Goal: Information Seeking & Learning: Learn about a topic

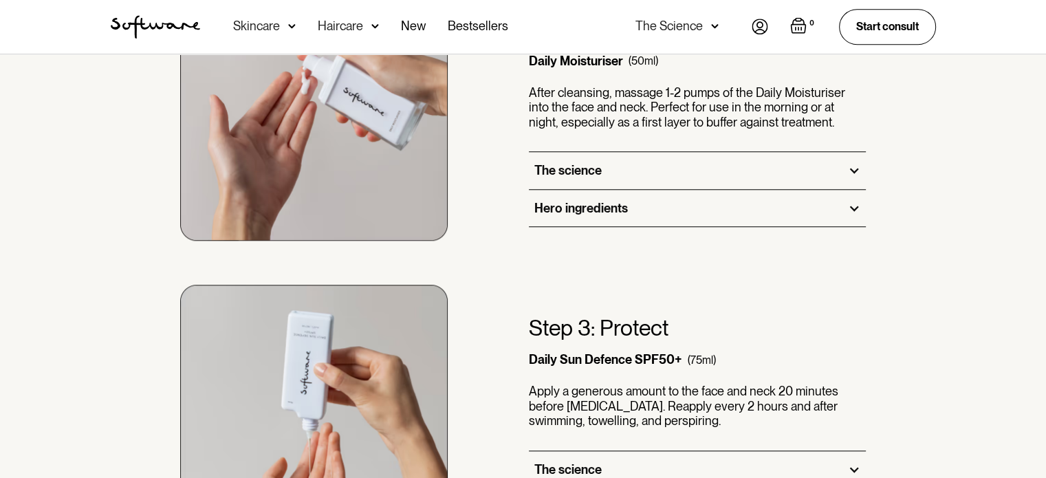
scroll to position [1366, 0]
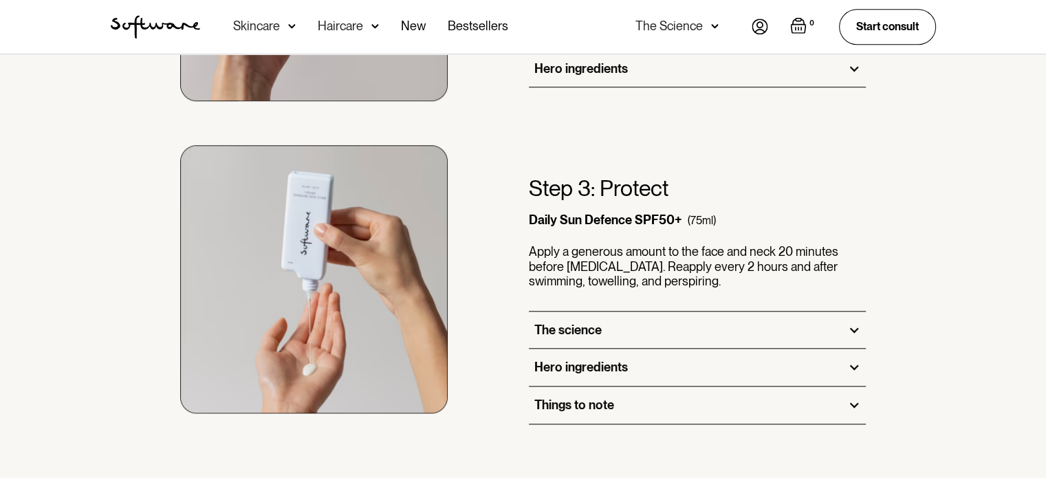
scroll to position [1420, 0]
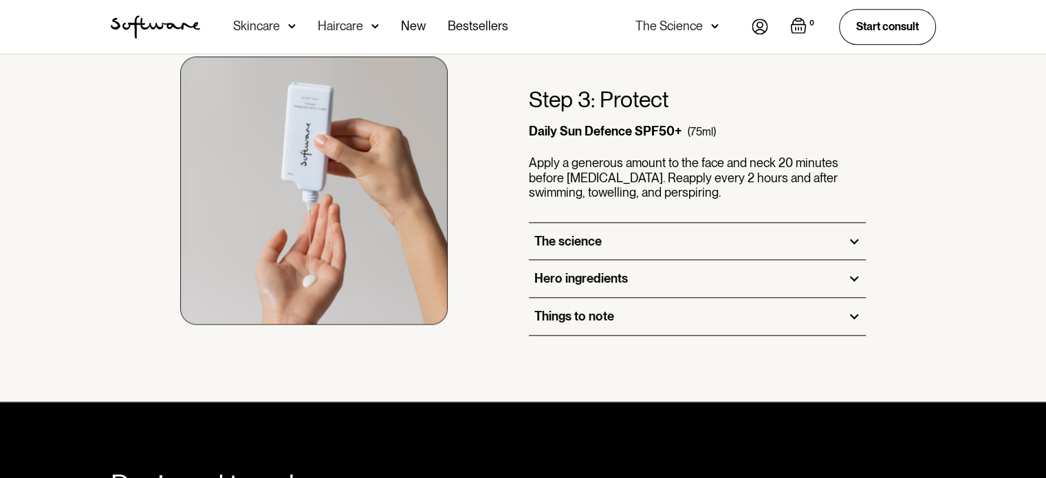
click at [554, 314] on div "Things to note" at bounding box center [574, 316] width 80 height 15
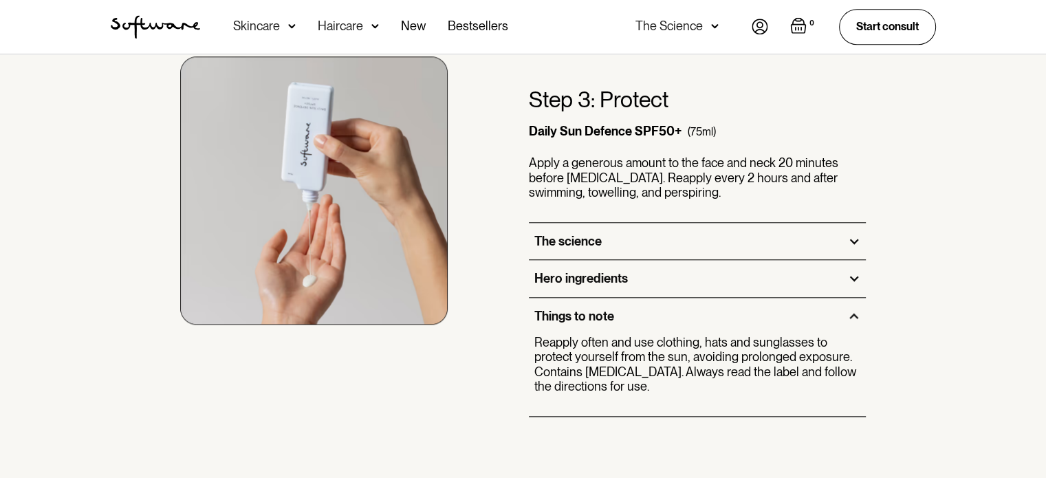
click at [554, 314] on div "Things to note" at bounding box center [574, 316] width 80 height 15
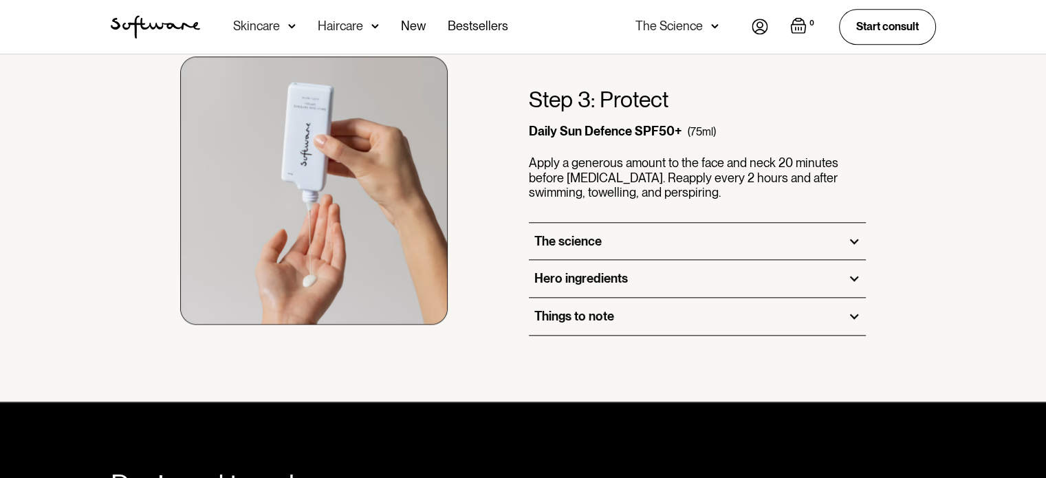
click at [554, 314] on div "Things to note" at bounding box center [574, 316] width 80 height 15
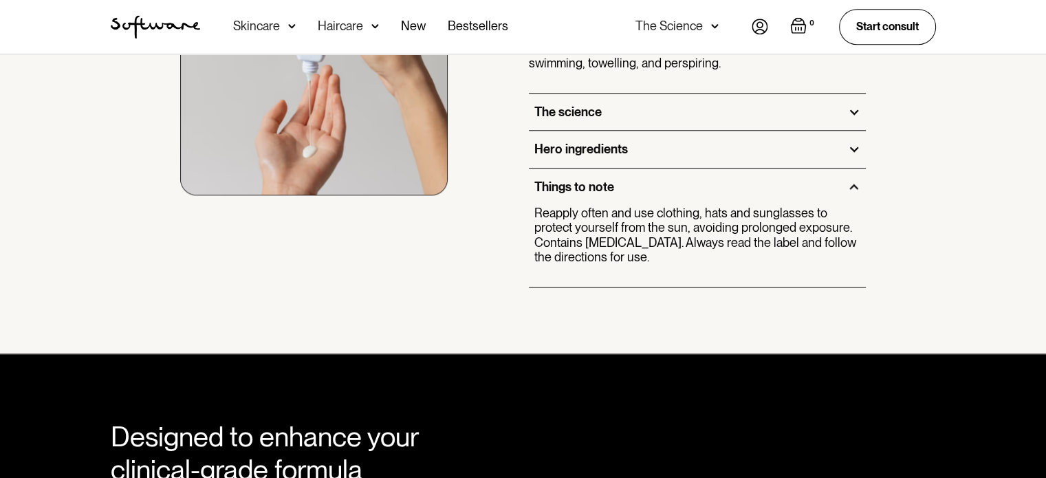
scroll to position [1560, 0]
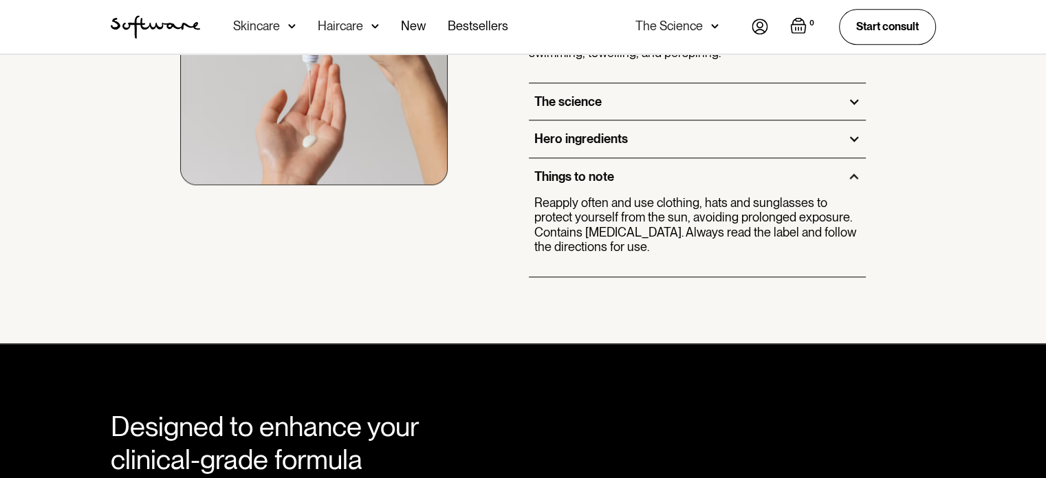
click at [595, 241] on p "Reapply often and use clothing, hats and sunglasses to protect yourself from th…" at bounding box center [697, 224] width 327 height 59
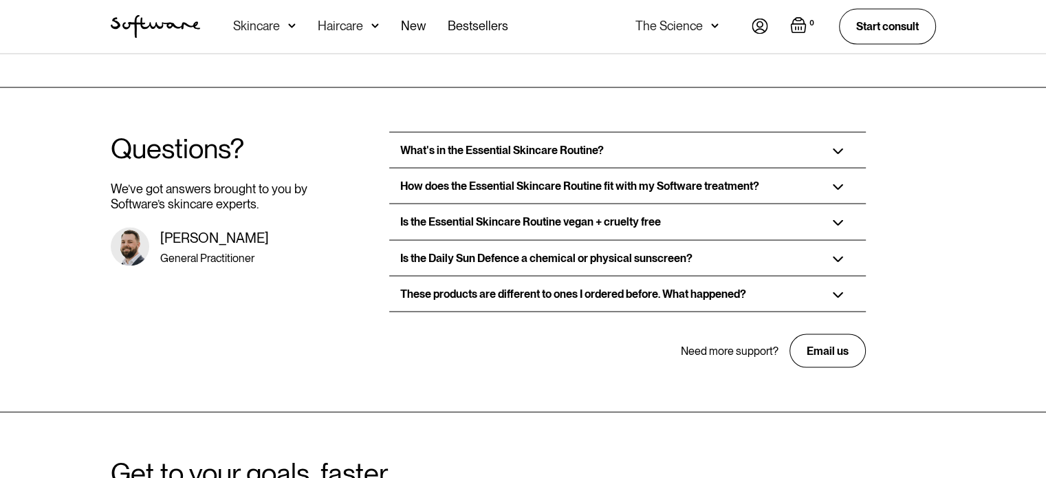
scroll to position [2776, 0]
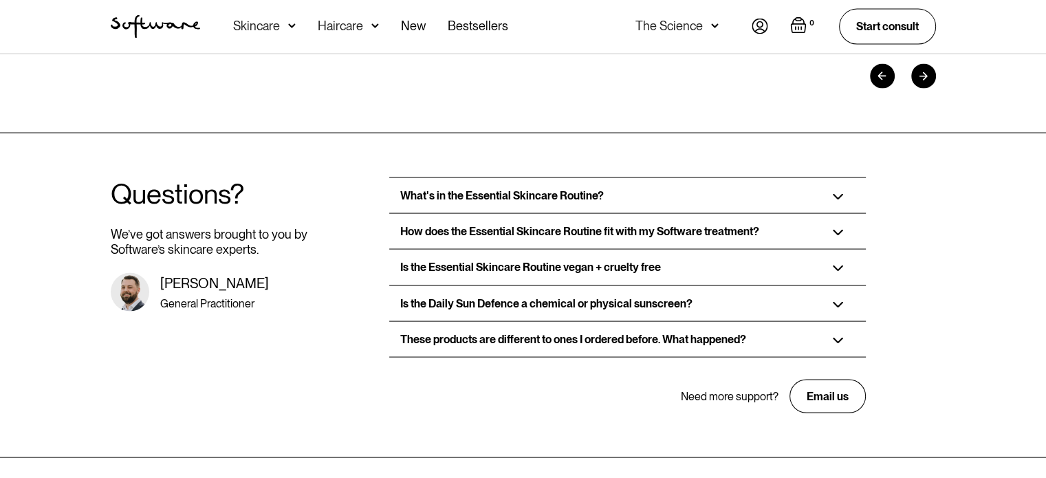
click at [509, 191] on h3 "What's in the Essential Skincare Routine?" at bounding box center [502, 195] width 204 height 13
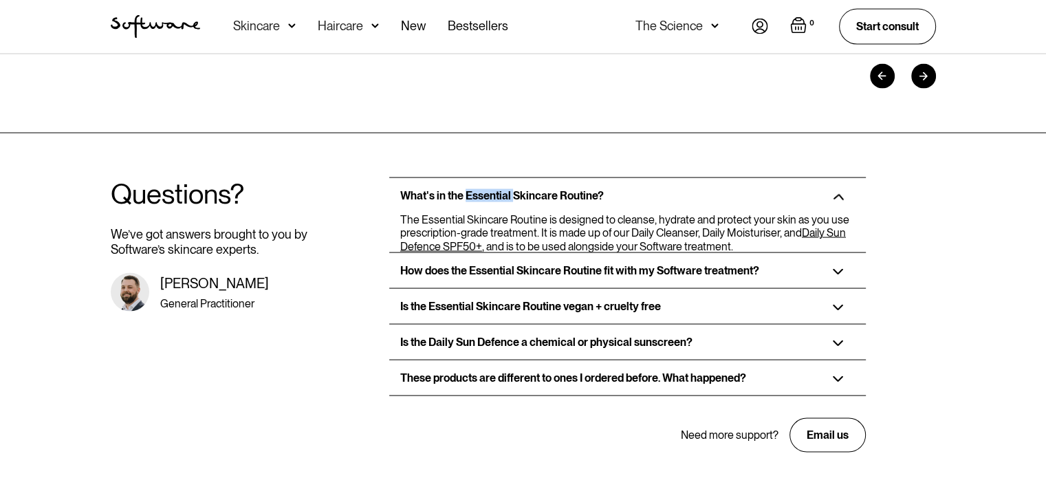
click at [509, 191] on h3 "What's in the Essential Skincare Routine?" at bounding box center [502, 195] width 204 height 13
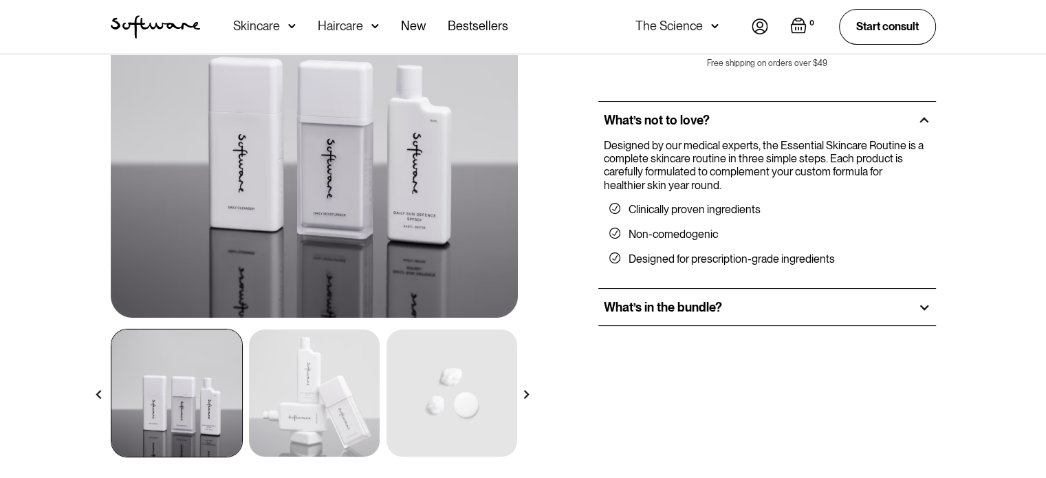
scroll to position [206, 0]
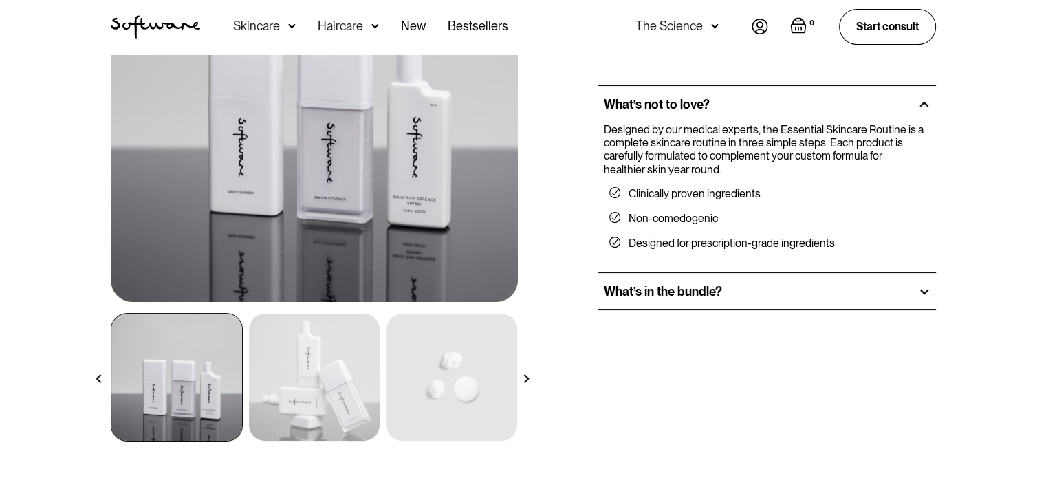
click at [526, 374] on img at bounding box center [526, 378] width 9 height 9
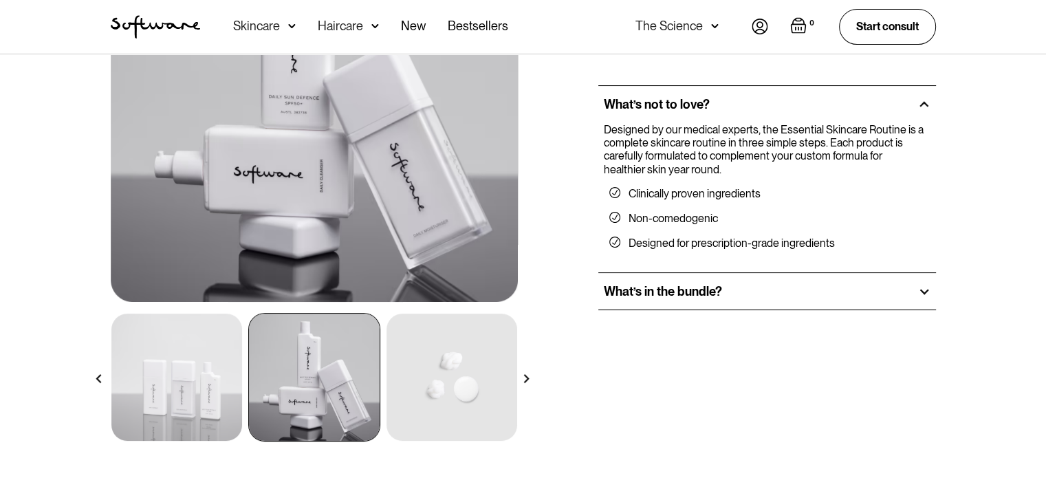
click at [526, 374] on img at bounding box center [526, 378] width 9 height 9
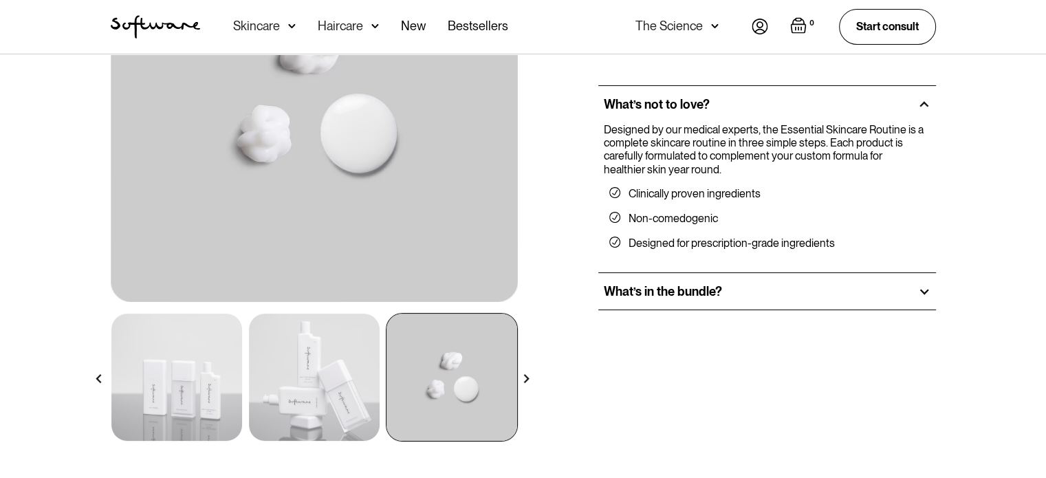
click at [523, 380] on img at bounding box center [526, 378] width 9 height 9
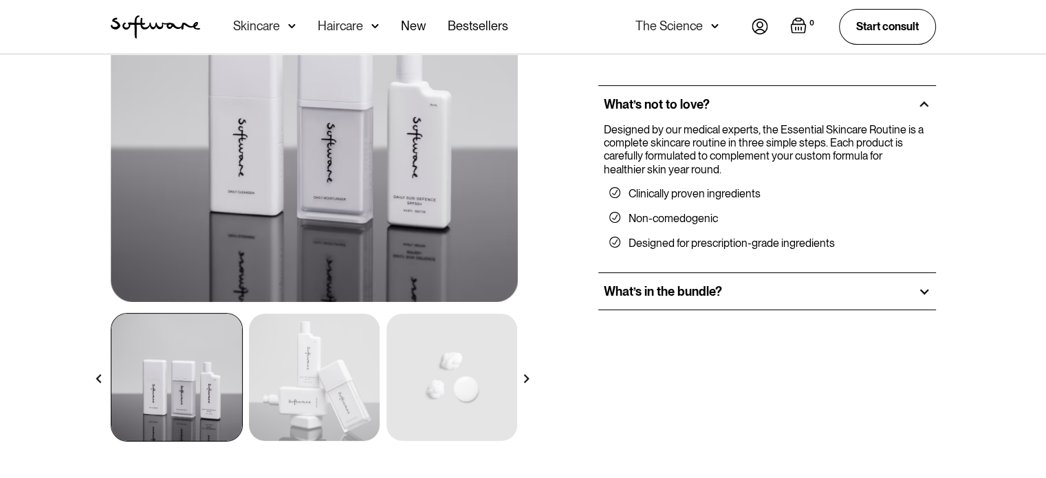
click at [525, 380] on img at bounding box center [526, 378] width 9 height 9
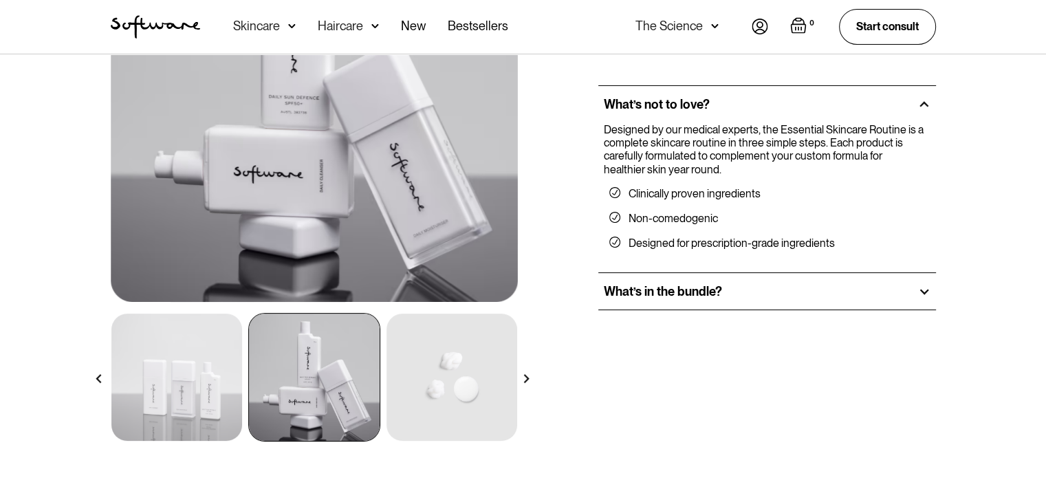
click at [190, 382] on img at bounding box center [176, 377] width 131 height 127
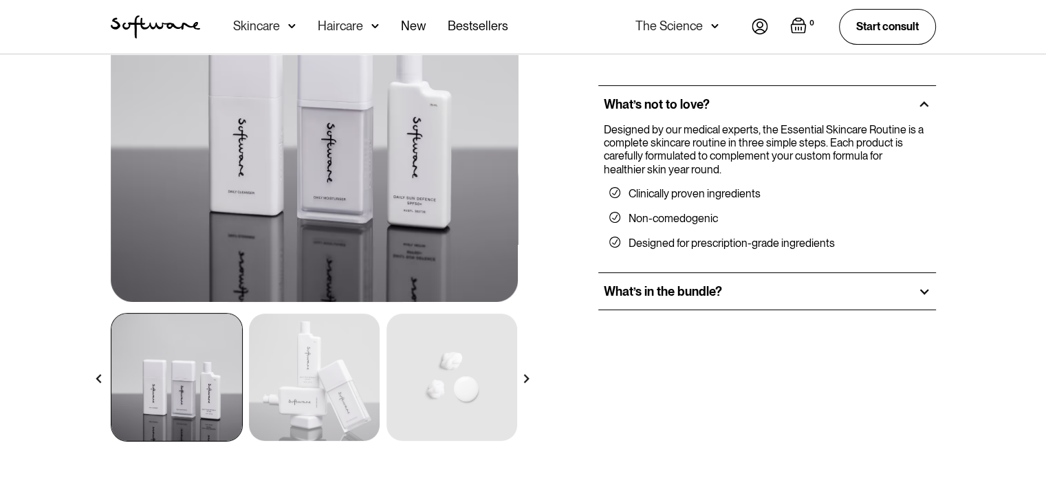
click at [254, 192] on img at bounding box center [314, 98] width 407 height 407
click at [297, 371] on img at bounding box center [314, 377] width 131 height 127
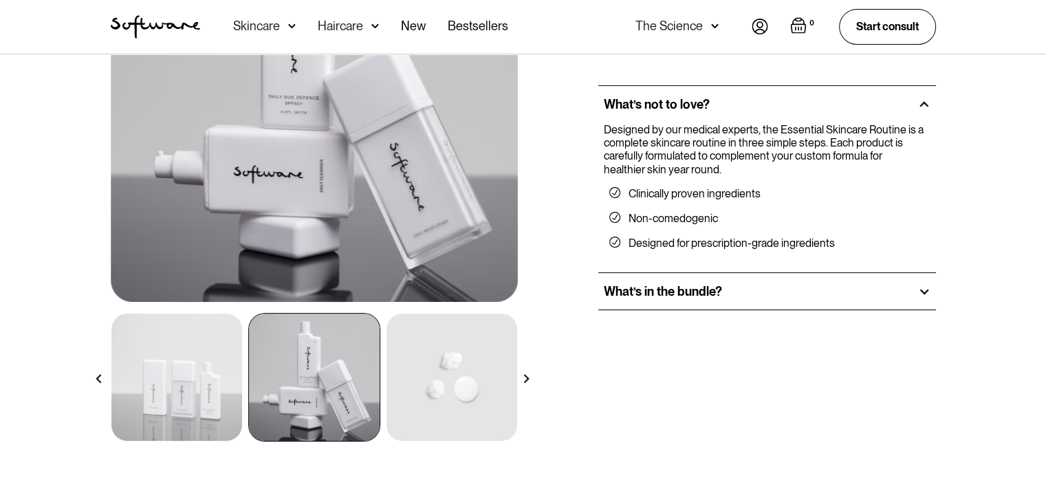
click at [324, 195] on img at bounding box center [314, 98] width 407 height 407
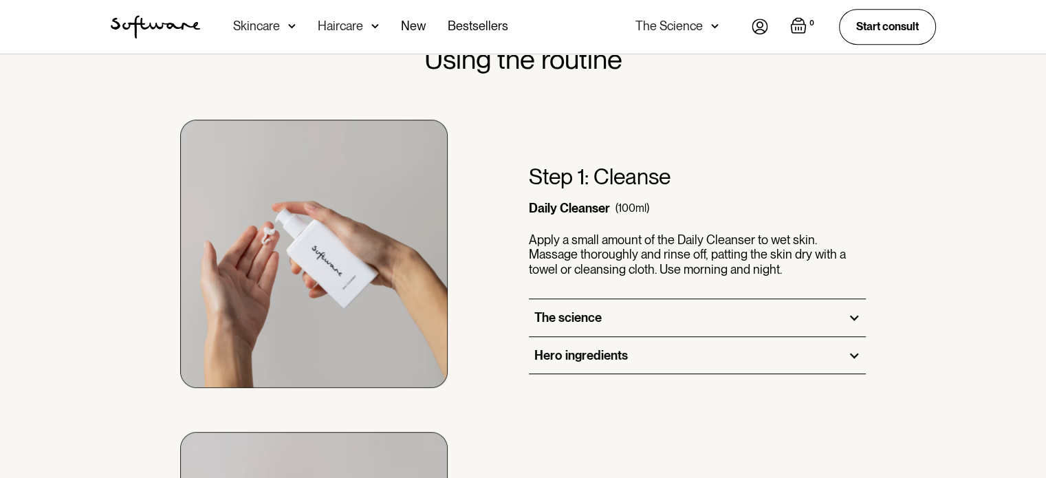
scroll to position [756, 0]
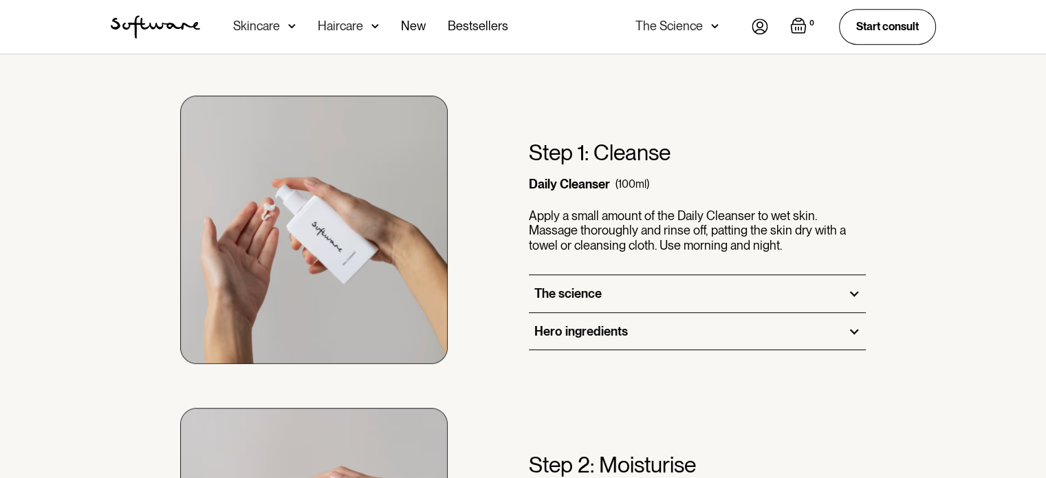
click at [569, 288] on div "The science" at bounding box center [567, 293] width 67 height 15
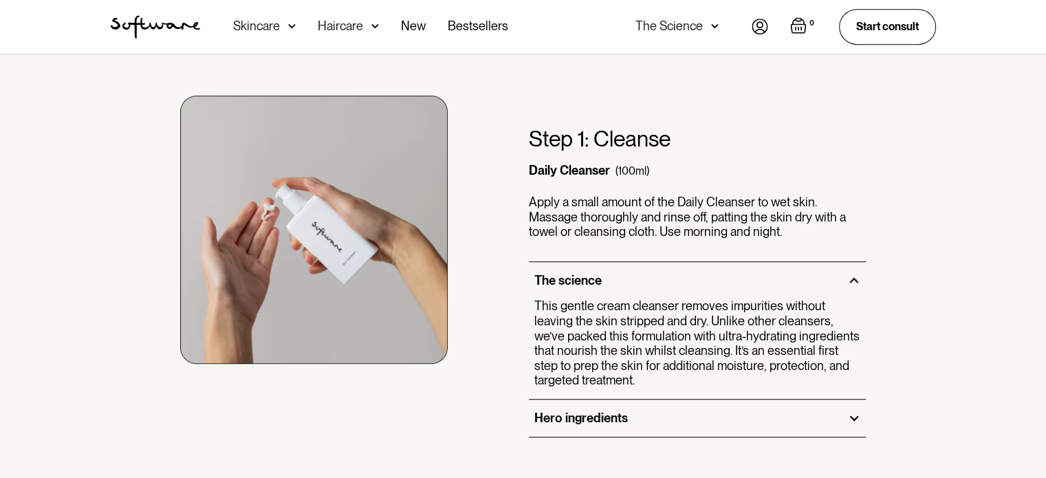
click at [564, 409] on div "Hero ingredients" at bounding box center [698, 418] width 338 height 37
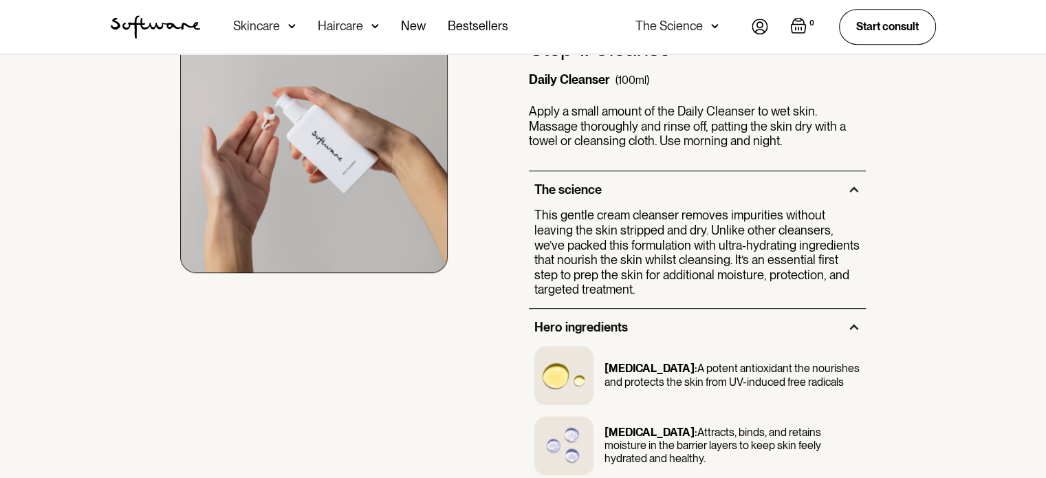
scroll to position [963, 0]
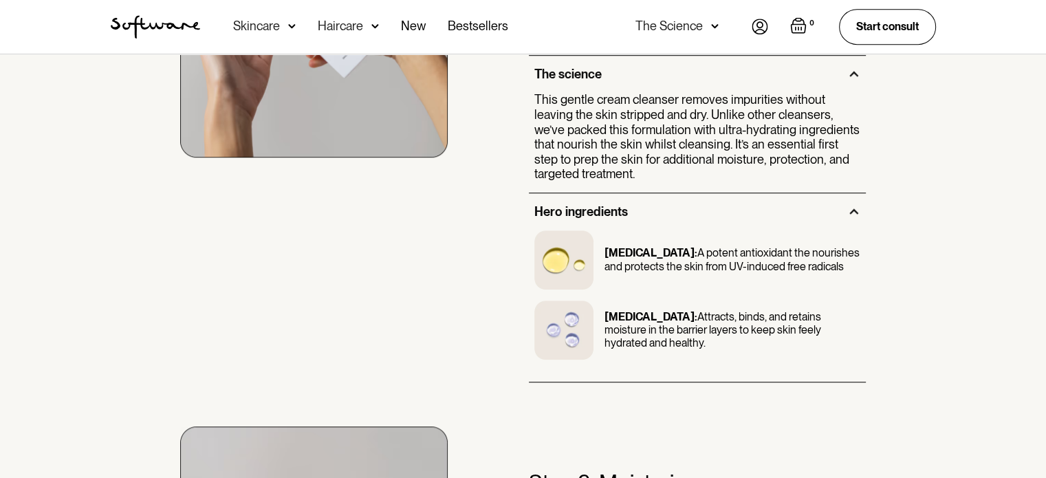
click at [562, 265] on img at bounding box center [563, 259] width 59 height 59
click at [557, 319] on img at bounding box center [563, 330] width 59 height 59
click at [565, 356] on img at bounding box center [563, 330] width 59 height 59
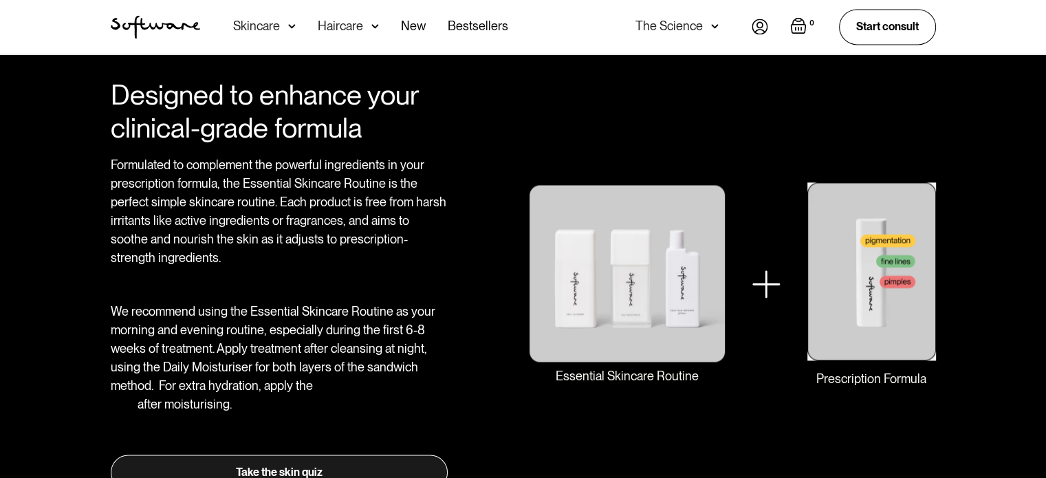
scroll to position [2168, 0]
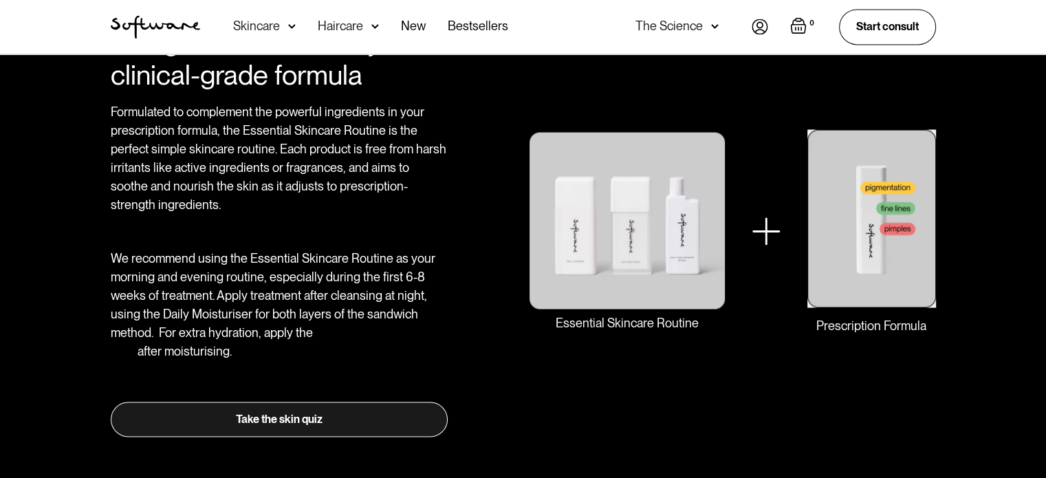
click at [878, 184] on img at bounding box center [871, 218] width 129 height 178
click at [648, 211] on img at bounding box center [627, 220] width 197 height 178
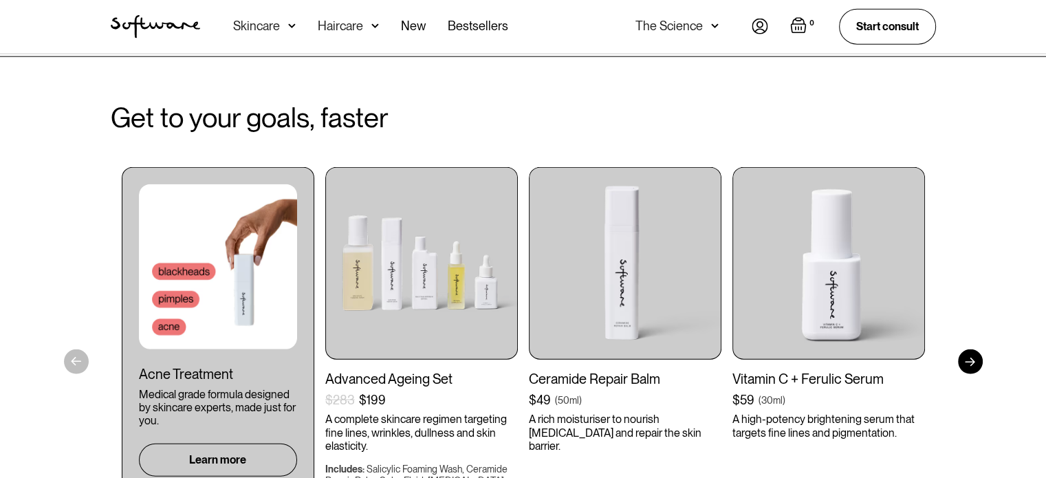
scroll to position [3412, 0]
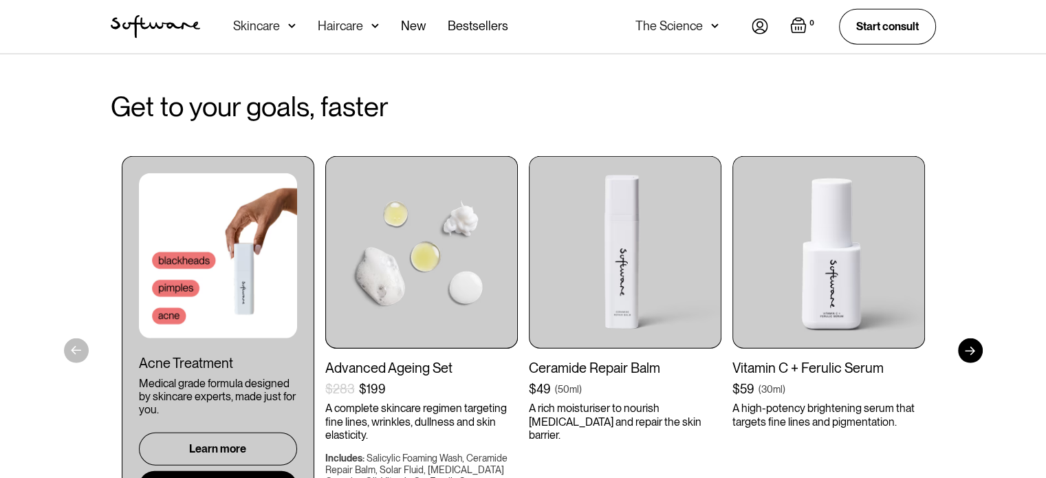
click at [413, 249] on img at bounding box center [421, 252] width 193 height 193
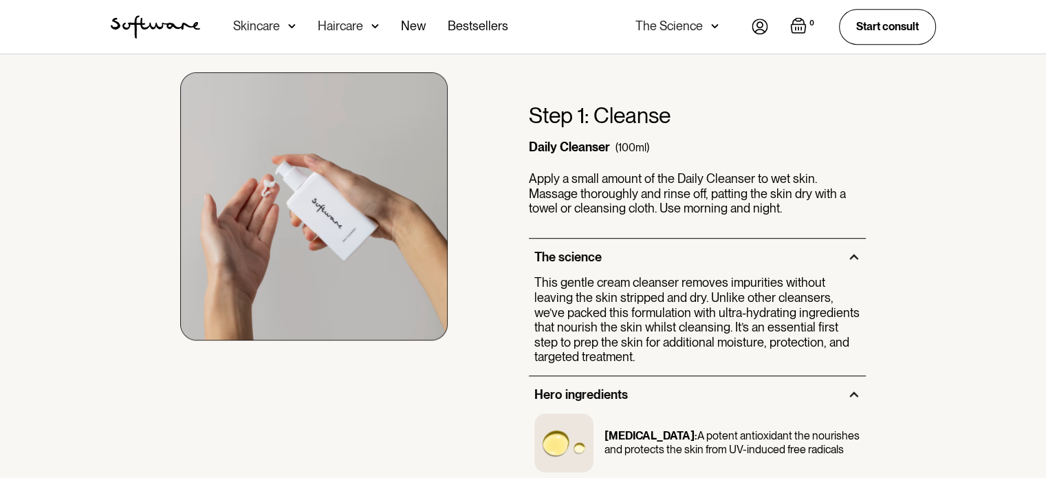
scroll to position [833, 0]
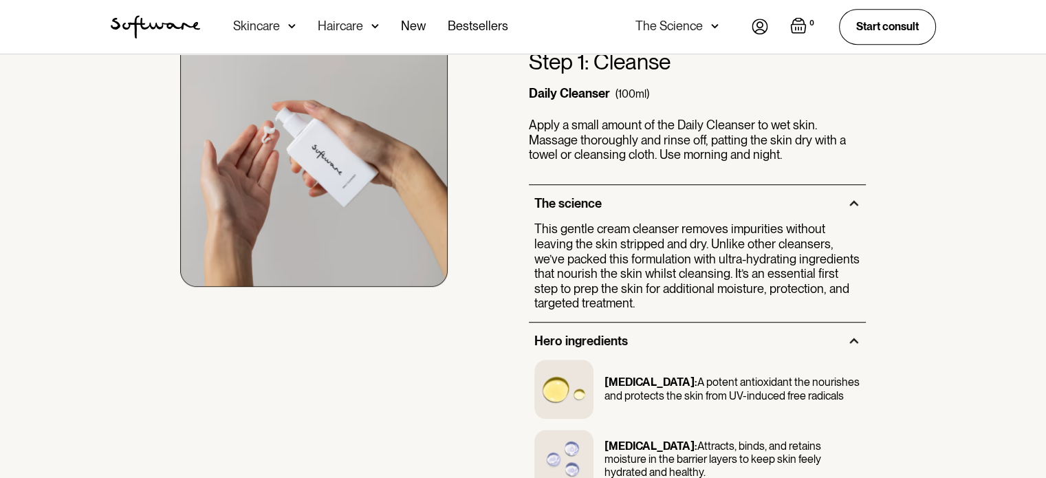
click at [385, 164] on img at bounding box center [314, 153] width 268 height 268
click at [591, 226] on p "This gentle cream cleanser removes impurities without leaving the skin stripped…" at bounding box center [697, 265] width 327 height 89
click at [589, 157] on p "Apply a small amount of the Daily Cleanser to wet skin. Massage thoroughly and …" at bounding box center [698, 140] width 338 height 45
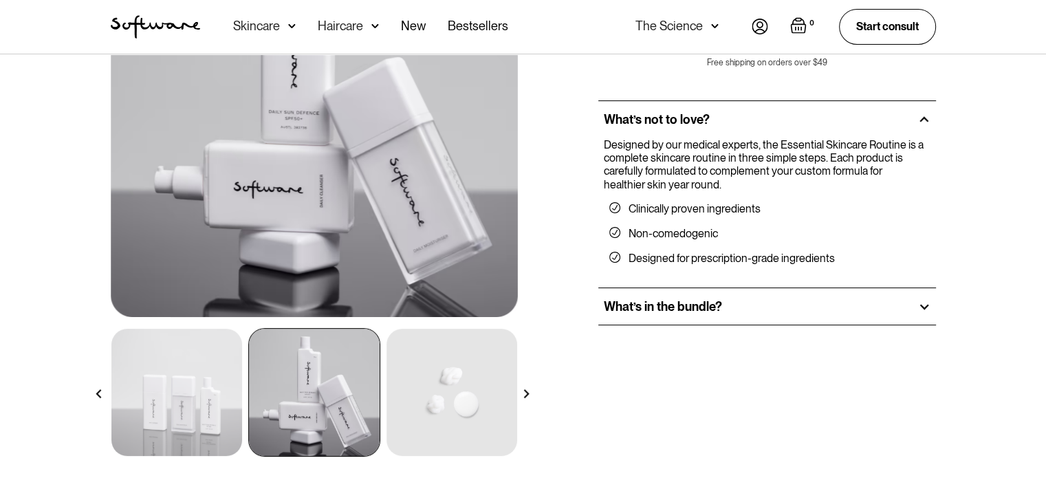
scroll to position [228, 0]
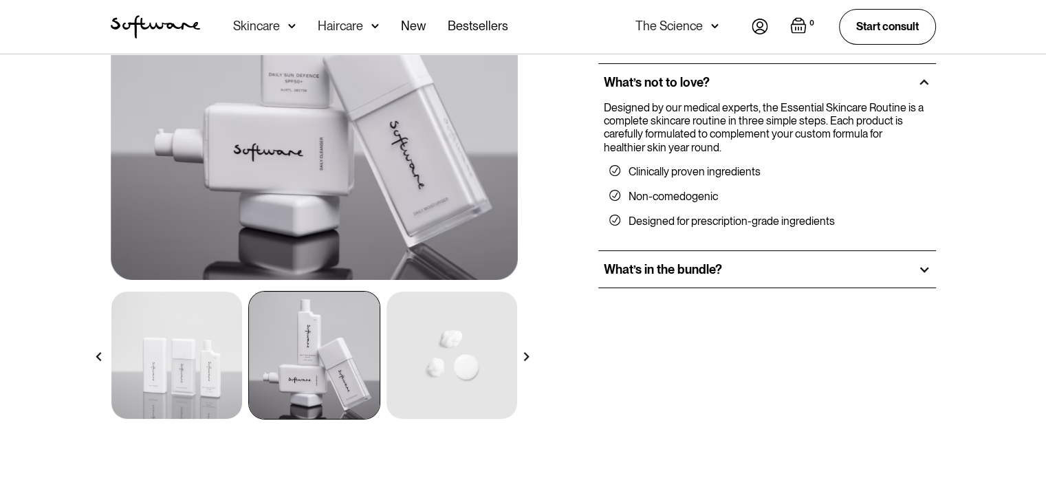
click at [527, 352] on img at bounding box center [526, 356] width 9 height 9
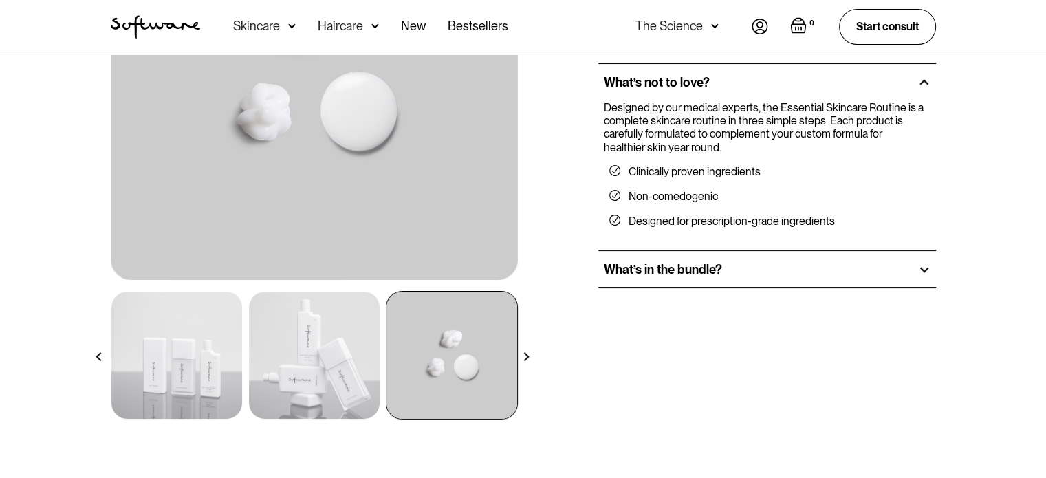
click at [527, 352] on img at bounding box center [526, 356] width 9 height 9
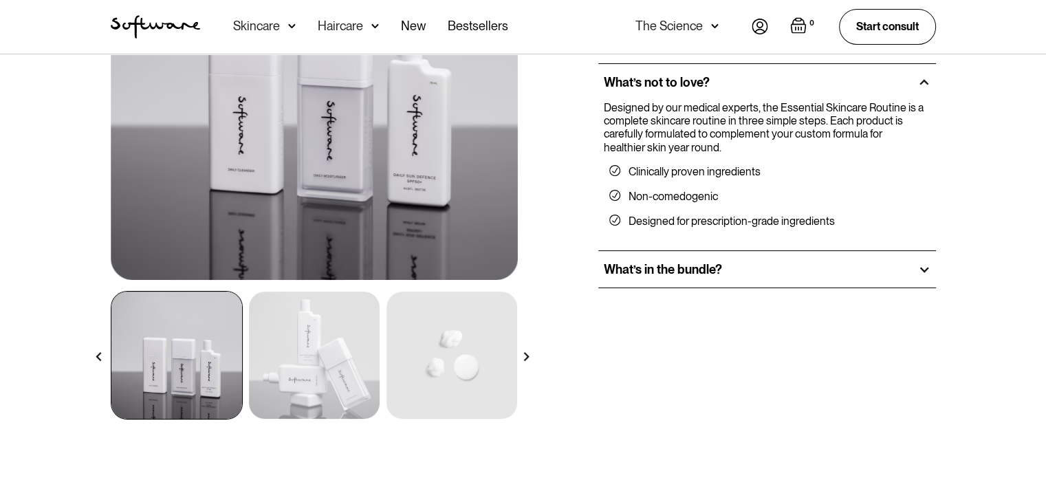
click at [527, 352] on img at bounding box center [526, 356] width 9 height 9
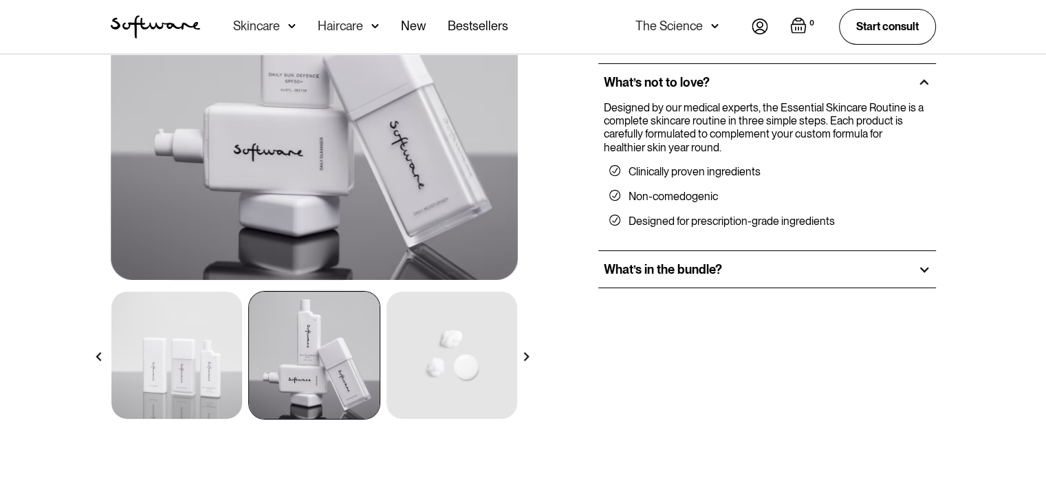
click at [527, 350] on div at bounding box center [526, 357] width 24 height 24
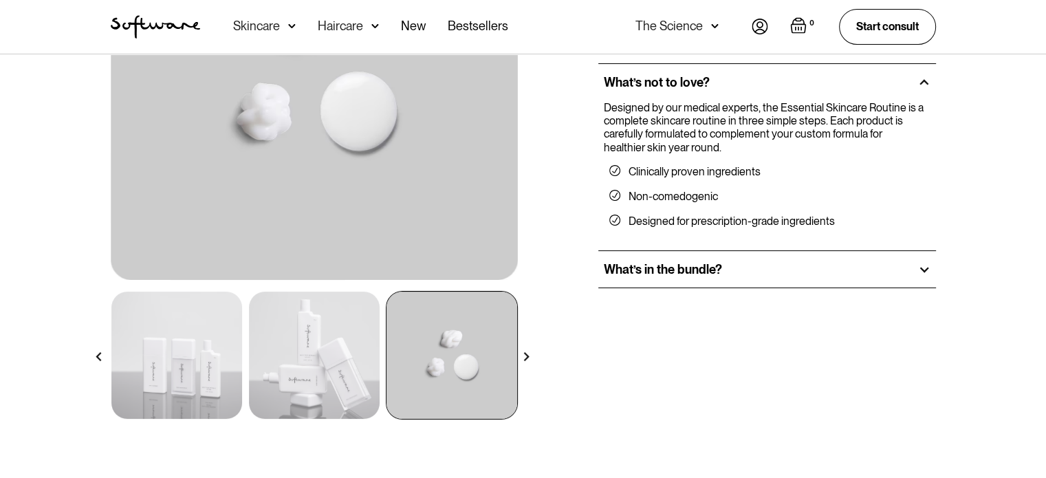
click at [528, 347] on div at bounding box center [526, 357] width 24 height 24
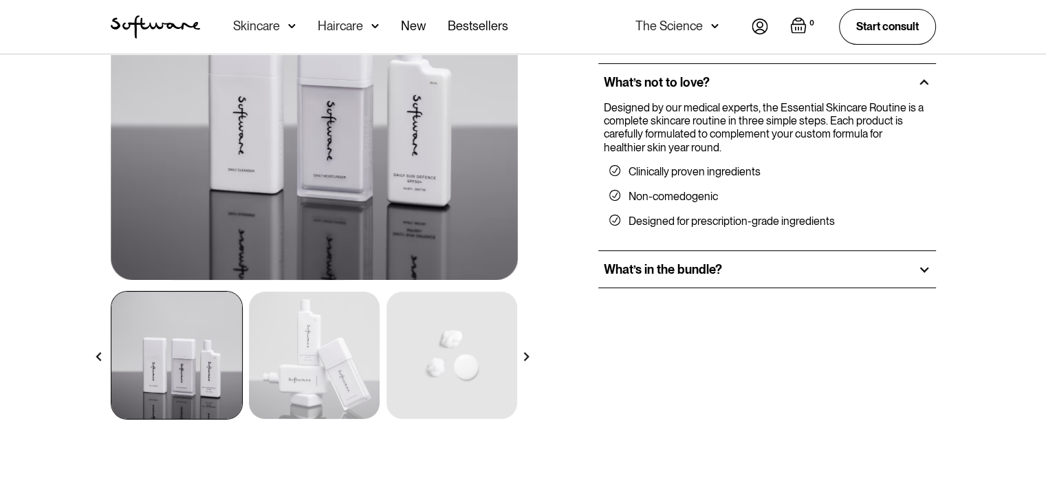
click at [153, 363] on img at bounding box center [176, 355] width 131 height 127
click at [162, 357] on img at bounding box center [176, 355] width 131 height 127
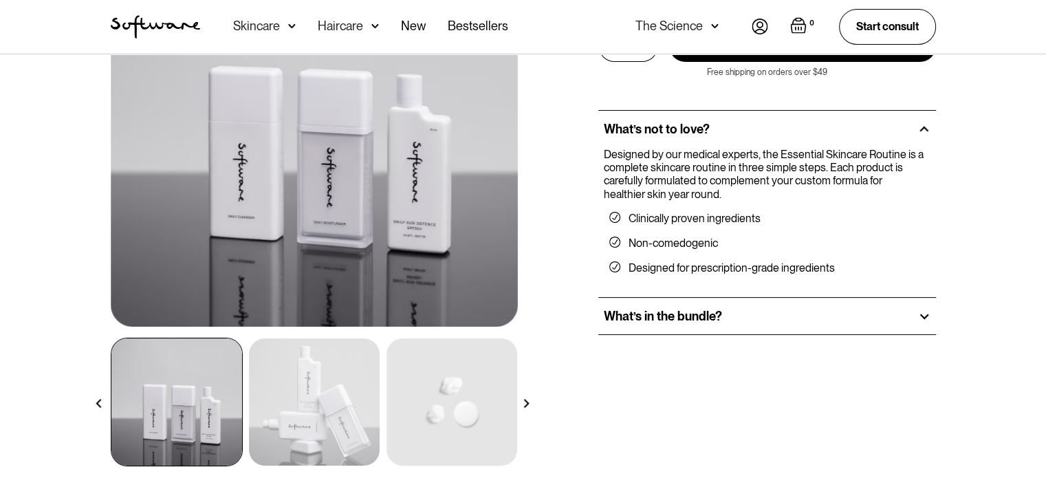
scroll to position [160, 0]
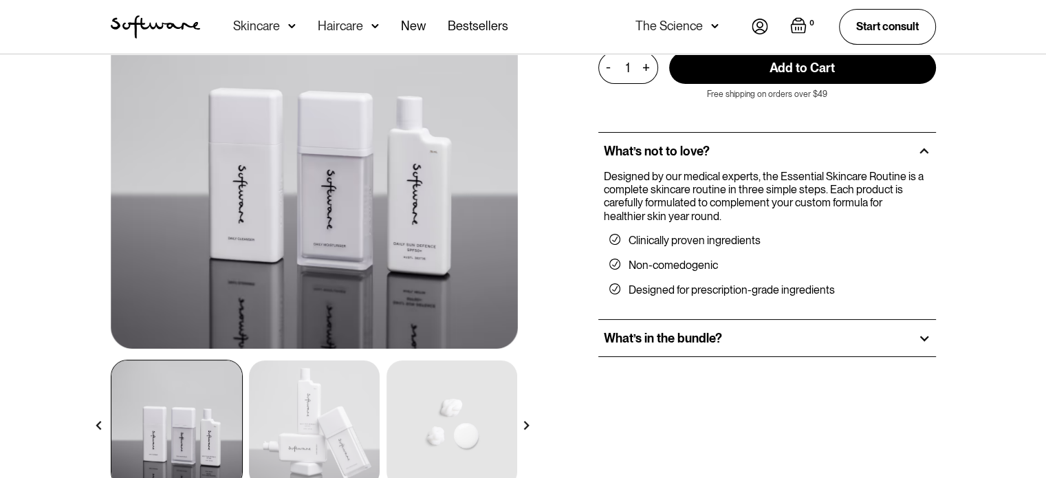
click at [303, 184] on img at bounding box center [314, 145] width 407 height 407
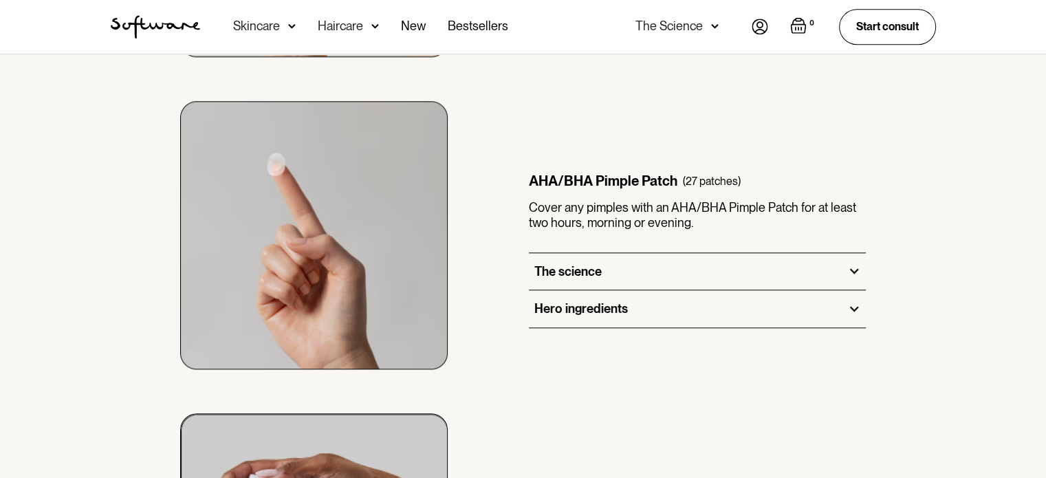
scroll to position [1307, 0]
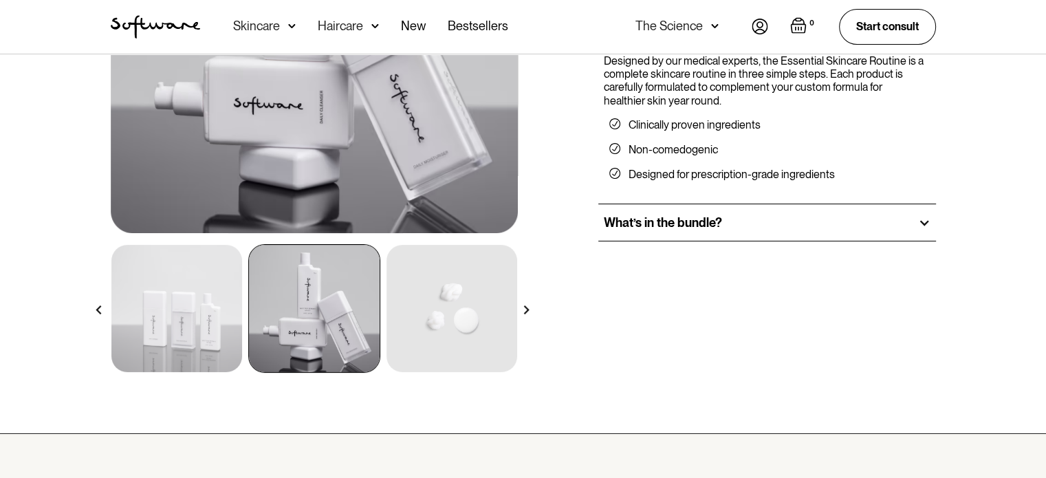
click at [522, 306] on img at bounding box center [526, 309] width 9 height 9
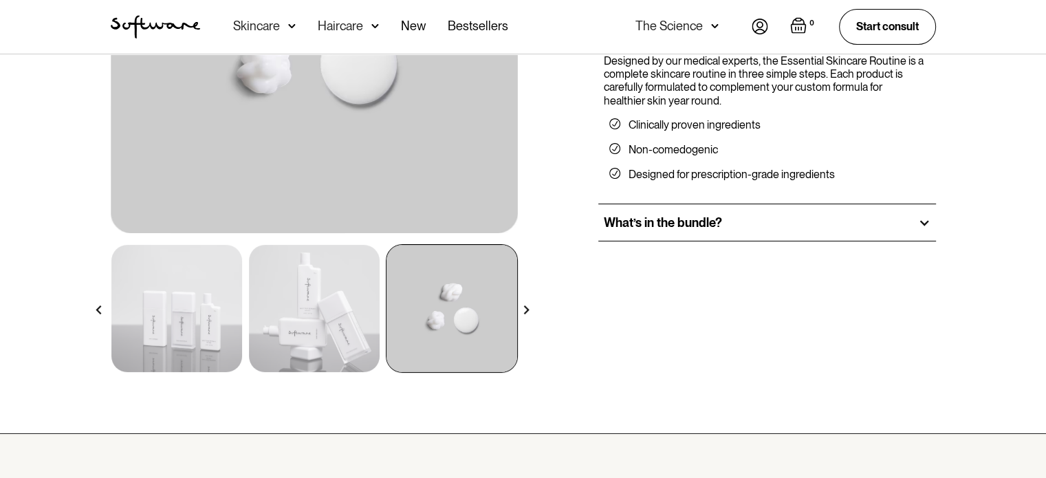
click at [522, 306] on img at bounding box center [526, 309] width 9 height 9
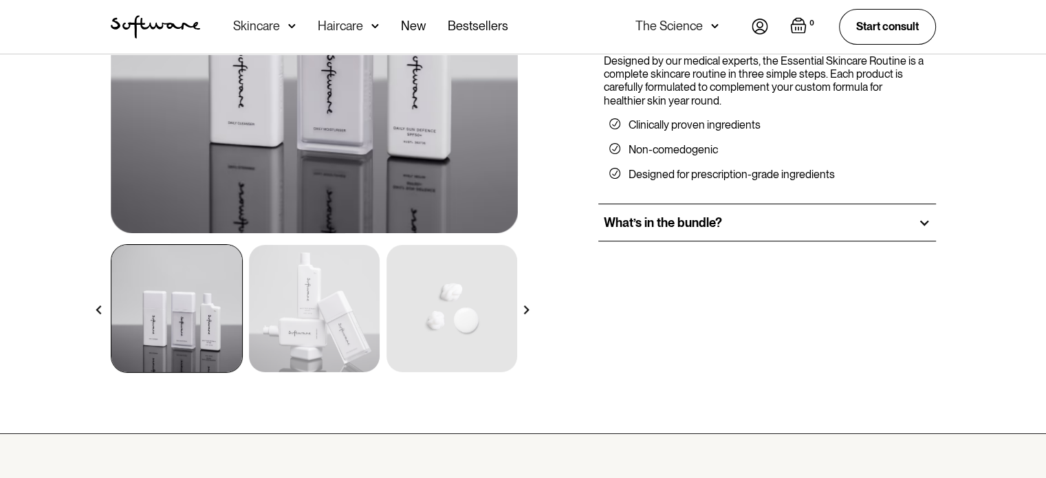
click at [531, 307] on div at bounding box center [526, 310] width 24 height 24
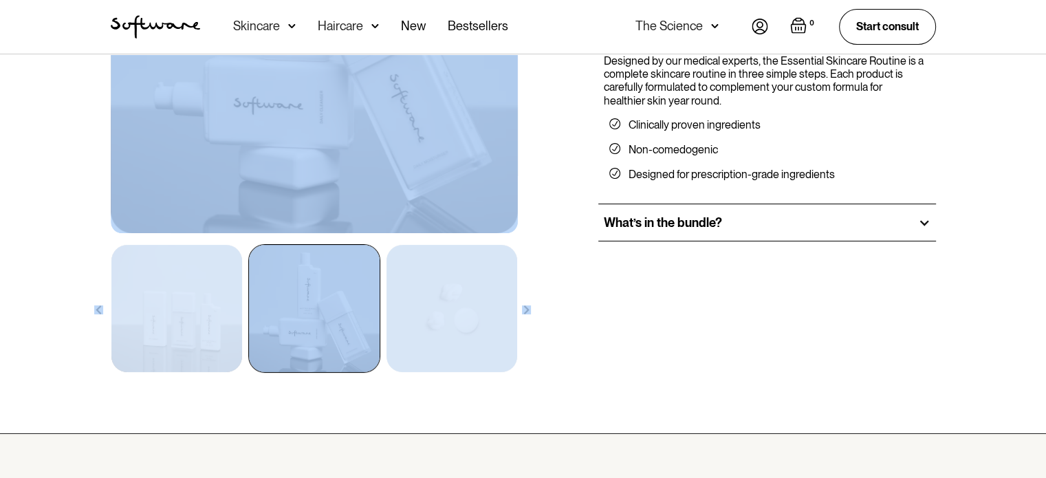
click at [531, 307] on div at bounding box center [526, 310] width 24 height 24
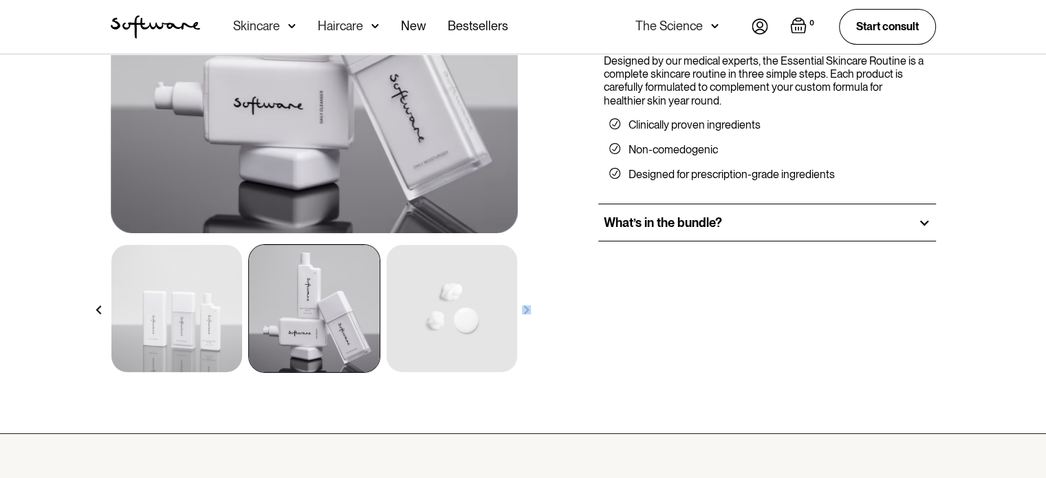
click at [531, 307] on div at bounding box center [526, 310] width 24 height 24
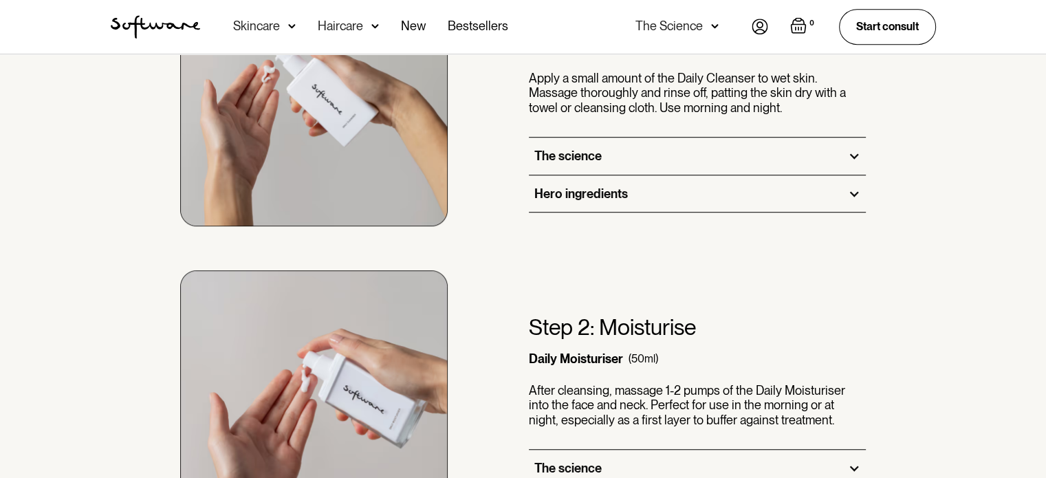
click at [272, 347] on img at bounding box center [314, 404] width 268 height 268
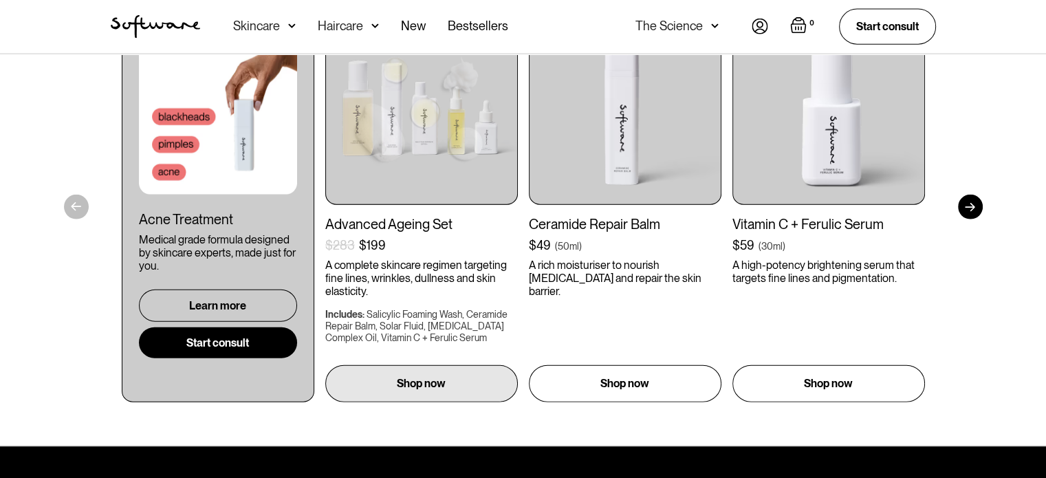
scroll to position [3232, 0]
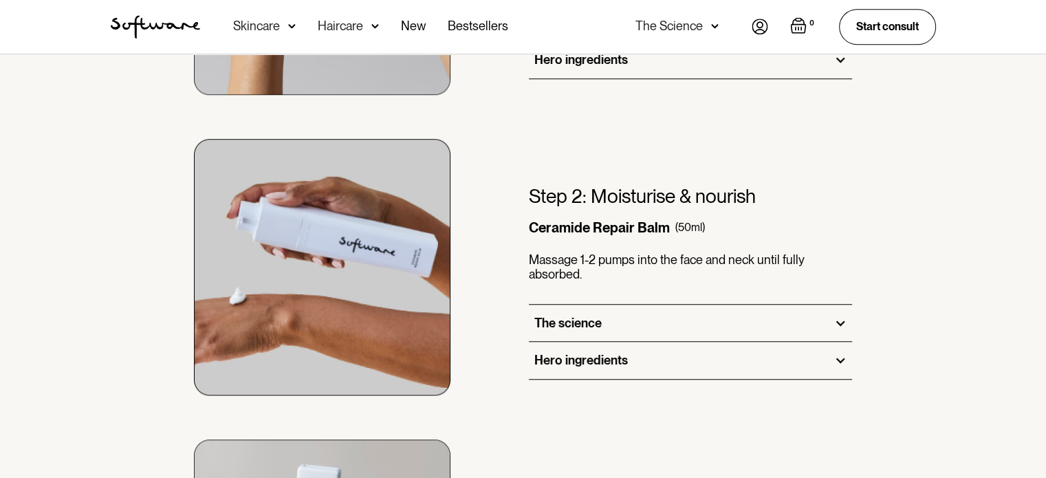
scroll to position [1100, 0]
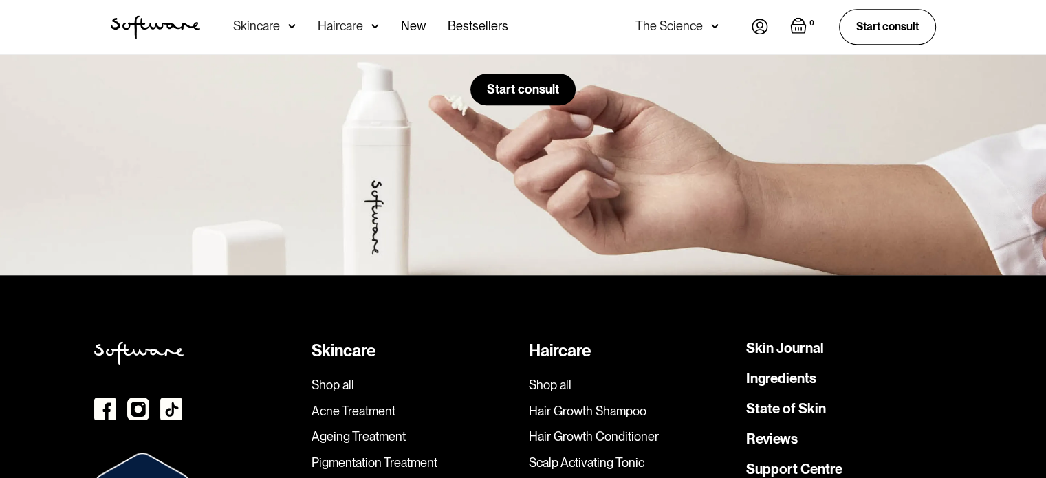
scroll to position [1788, 0]
